Goal: Transaction & Acquisition: Purchase product/service

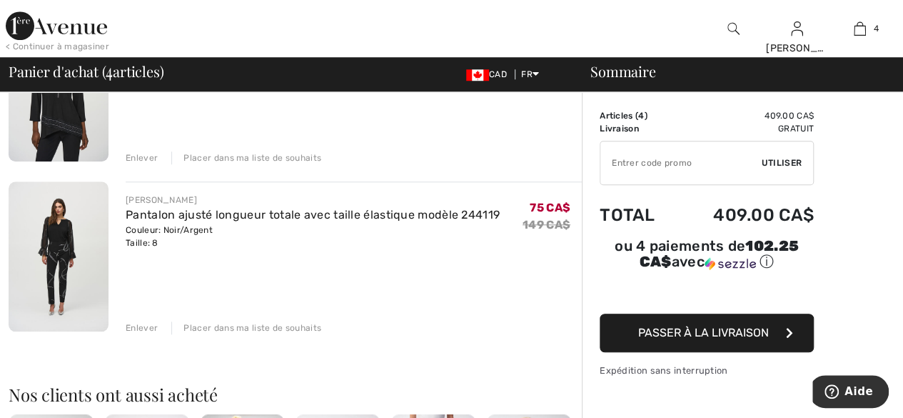
scroll to position [537, 0]
click at [138, 323] on div "Enlever" at bounding box center [142, 327] width 32 height 13
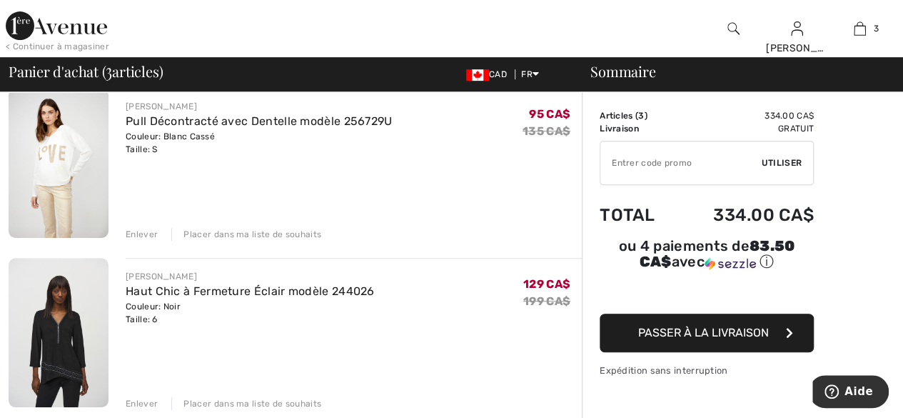
scroll to position [290, 0]
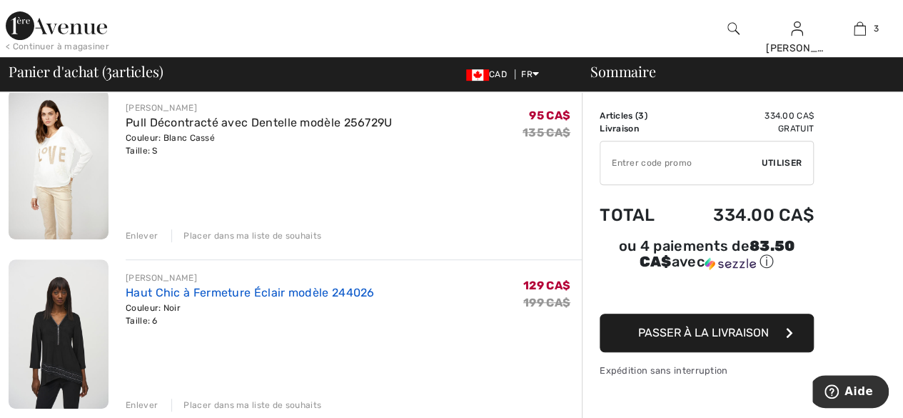
click at [173, 294] on link "Haut Chic à Fermeture Éclair modèle 244026" at bounding box center [250, 293] width 249 height 14
click at [89, 305] on img at bounding box center [59, 334] width 100 height 150
click at [68, 328] on img at bounding box center [59, 334] width 100 height 150
click at [196, 289] on link "Haut Chic à Fermeture Éclair modèle 244026" at bounding box center [250, 293] width 249 height 14
click at [151, 292] on link "Haut Chic à Fermeture Éclair modèle 244026" at bounding box center [250, 293] width 249 height 14
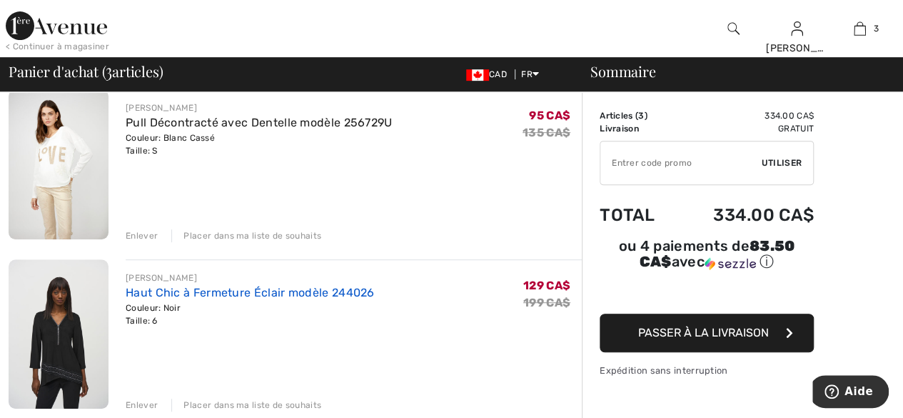
click at [170, 297] on link "Haut Chic à Fermeture Éclair modèle 244026" at bounding box center [250, 293] width 249 height 14
click at [179, 288] on link "Haut Chic à Fermeture Éclair modèle 244026" at bounding box center [250, 293] width 249 height 14
click at [174, 286] on link "Haut Chic à Fermeture Éclair modèle 244026" at bounding box center [250, 293] width 249 height 14
click at [89, 327] on img at bounding box center [59, 334] width 100 height 150
click at [52, 338] on img at bounding box center [59, 334] width 100 height 150
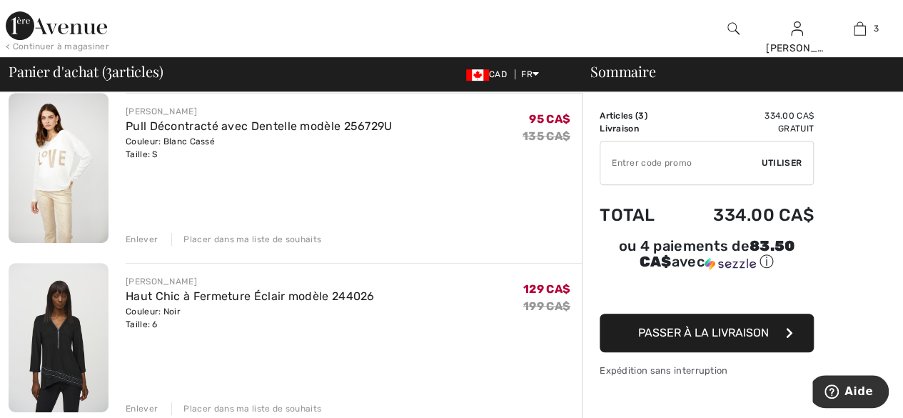
scroll to position [286, 0]
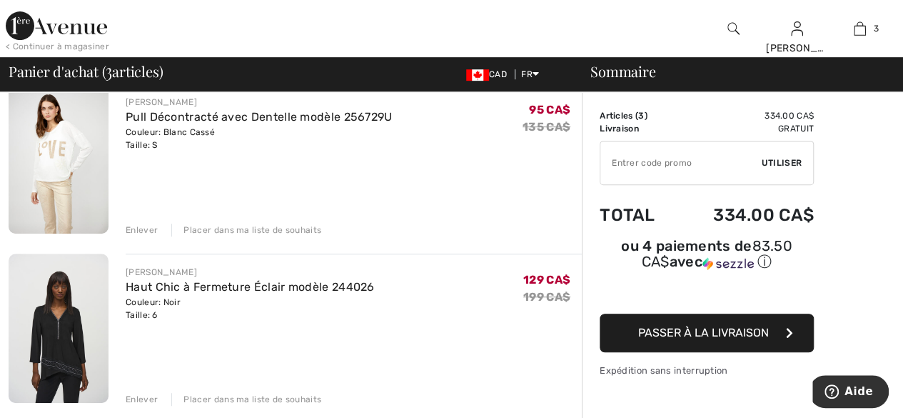
scroll to position [308, 0]
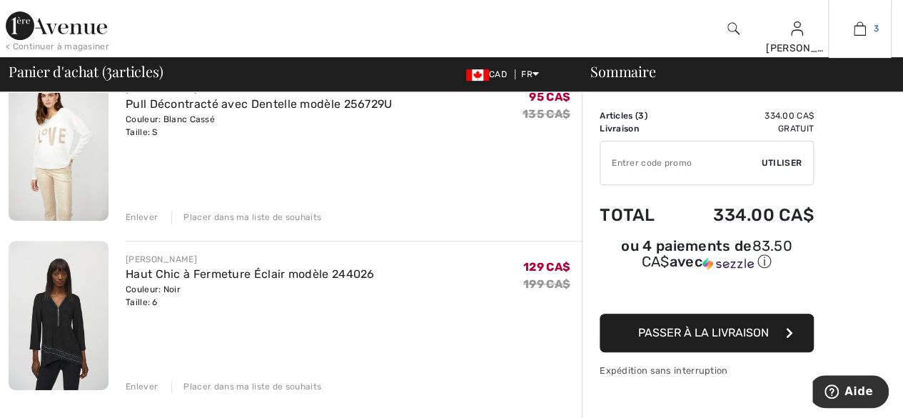
click at [851, 32] on link "3" at bounding box center [860, 28] width 62 height 17
